Goal: Navigation & Orientation: Find specific page/section

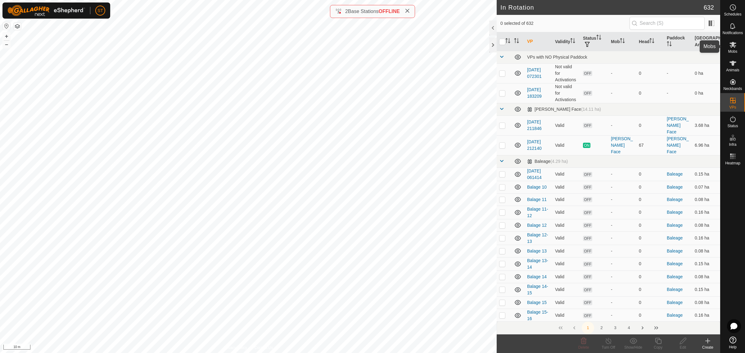
click at [734, 46] on icon at bounding box center [732, 45] width 7 height 6
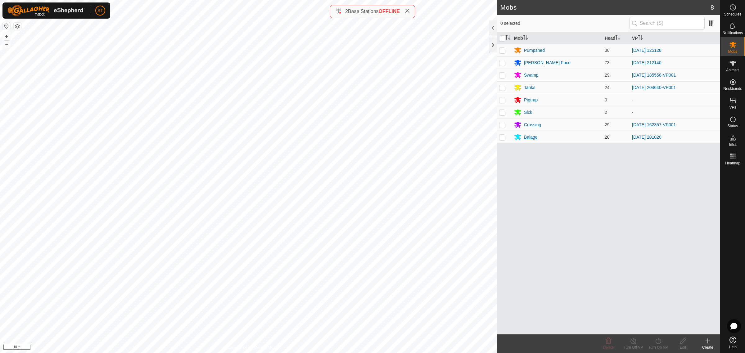
click at [531, 136] on div "Balage" at bounding box center [531, 137] width 14 height 7
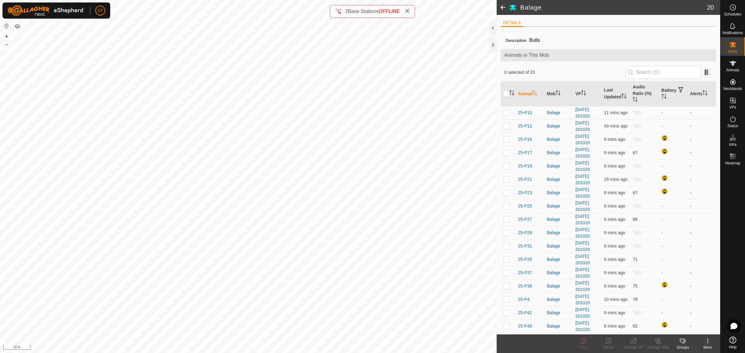
click at [501, 8] on span at bounding box center [502, 7] width 12 height 15
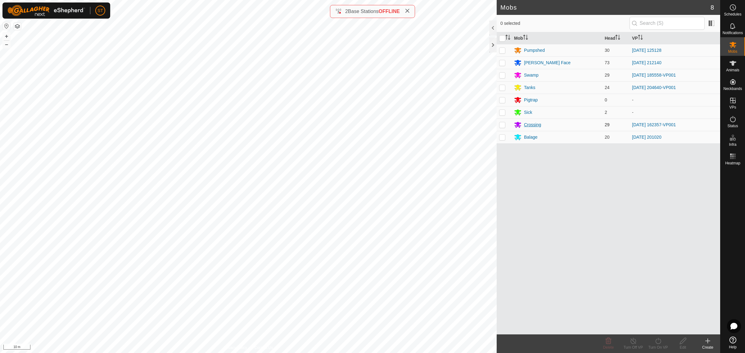
click at [531, 125] on div "Crossing" at bounding box center [532, 125] width 17 height 7
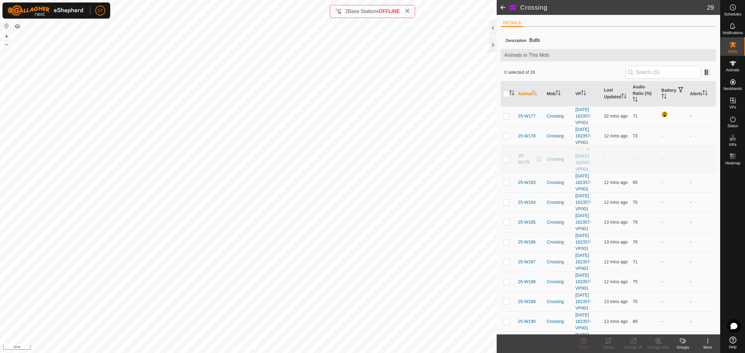
click at [503, 8] on span at bounding box center [502, 7] width 12 height 15
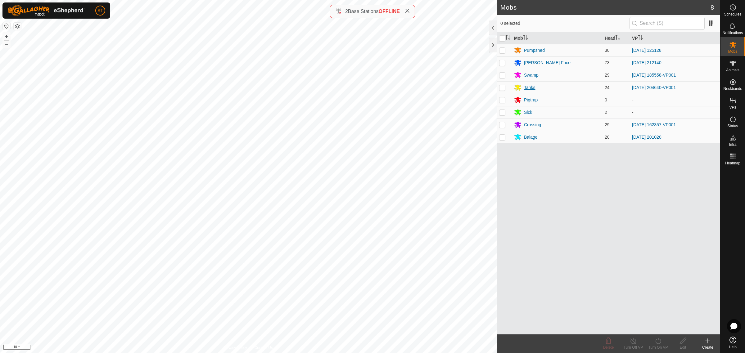
click at [528, 88] on div "Tanks" at bounding box center [529, 87] width 11 height 7
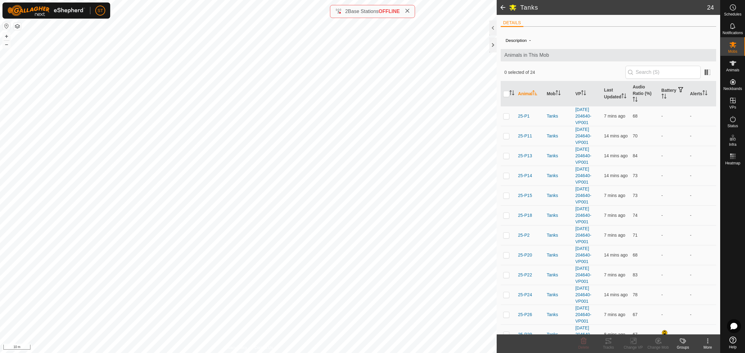
click at [409, 11] on icon at bounding box center [407, 10] width 5 height 5
click at [499, 9] on span at bounding box center [502, 7] width 12 height 15
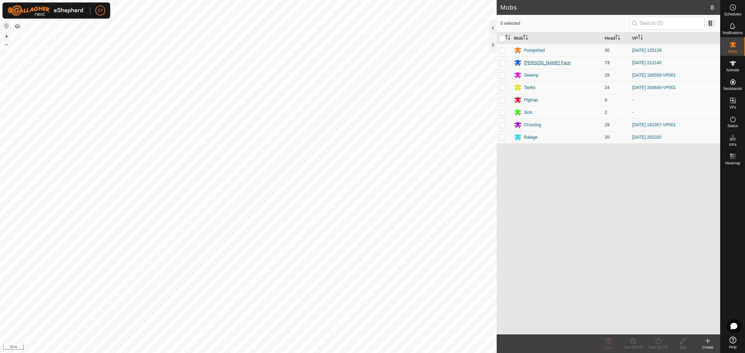
click at [531, 64] on div "[PERSON_NAME] Face" at bounding box center [547, 63] width 47 height 7
